Goal: Navigation & Orientation: Find specific page/section

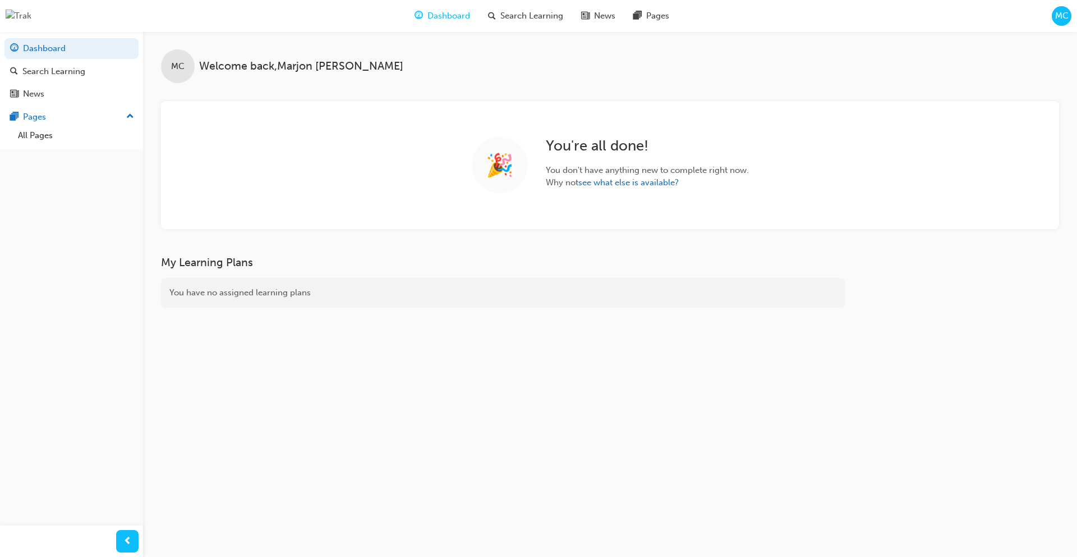
click at [1063, 17] on span "MC" at bounding box center [1062, 16] width 13 height 13
click at [1061, 17] on span "MC" at bounding box center [1062, 16] width 13 height 13
